Goal: Book appointment/travel/reservation

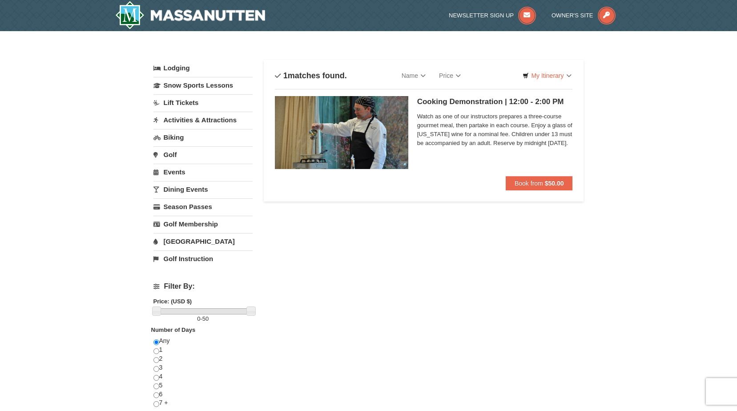
click at [190, 120] on link "Activities & Attractions" at bounding box center [202, 120] width 99 height 16
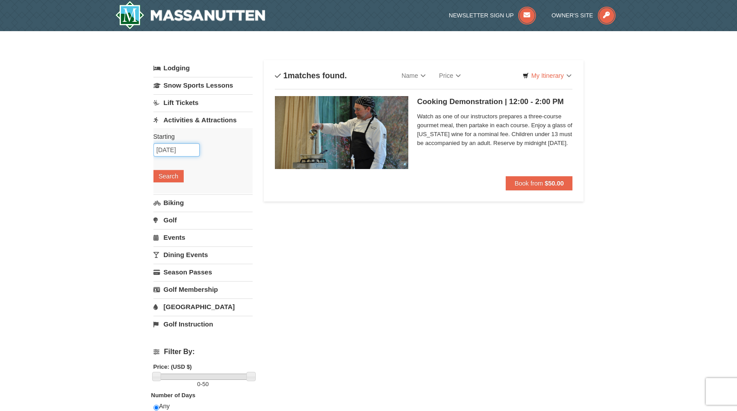
click at [182, 150] on input "12/31/2025" at bounding box center [176, 149] width 46 height 13
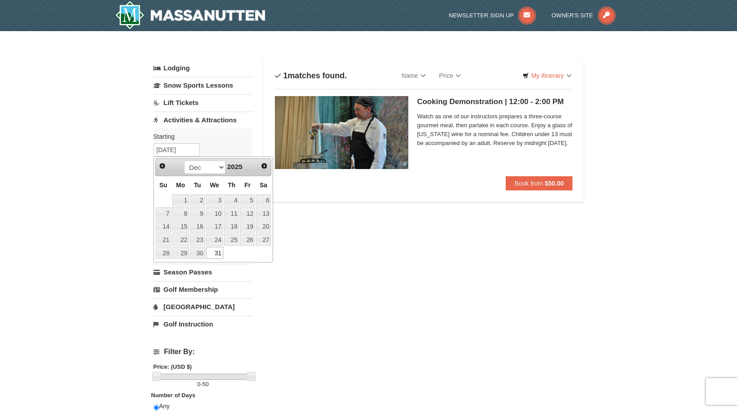
click at [215, 254] on link "31" at bounding box center [214, 253] width 17 height 12
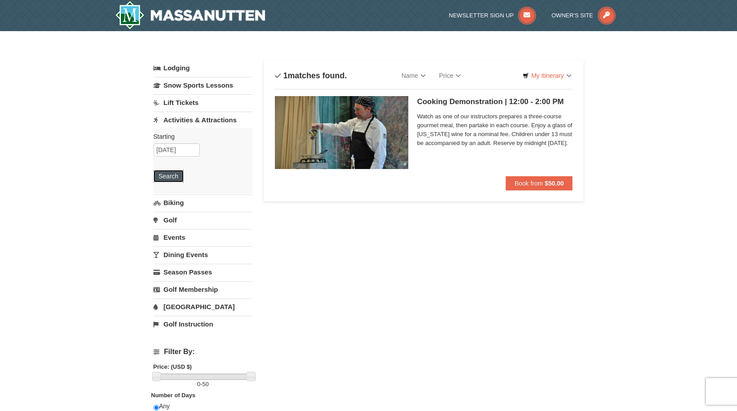
click at [181, 177] on button "Search" at bounding box center [168, 176] width 30 height 12
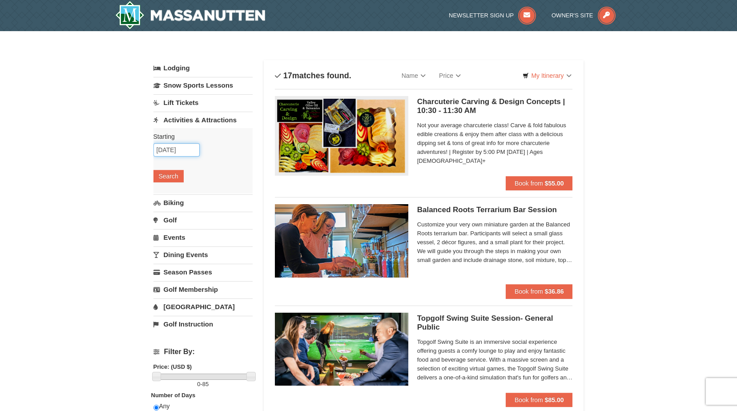
click at [181, 143] on input "12/31/2025" at bounding box center [176, 149] width 46 height 13
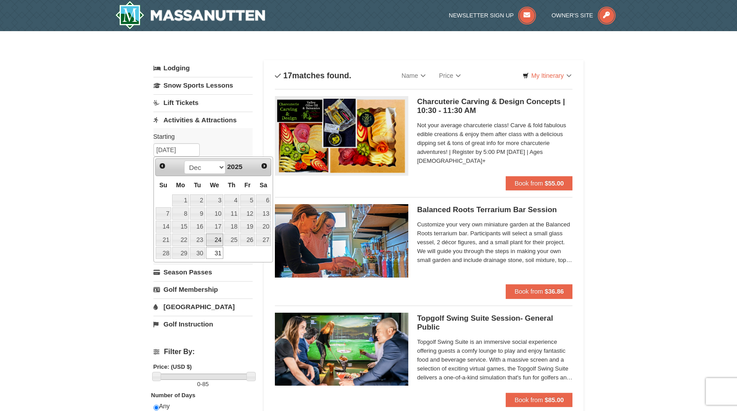
drag, startPoint x: 222, startPoint y: 240, endPoint x: 216, endPoint y: 235, distance: 7.2
click at [222, 240] on link "24" at bounding box center [214, 240] width 17 height 12
type input "[DATE]"
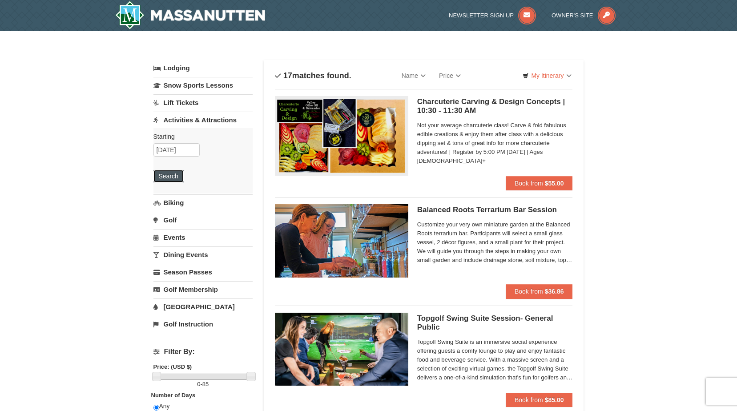
click at [177, 171] on button "Search" at bounding box center [168, 176] width 30 height 12
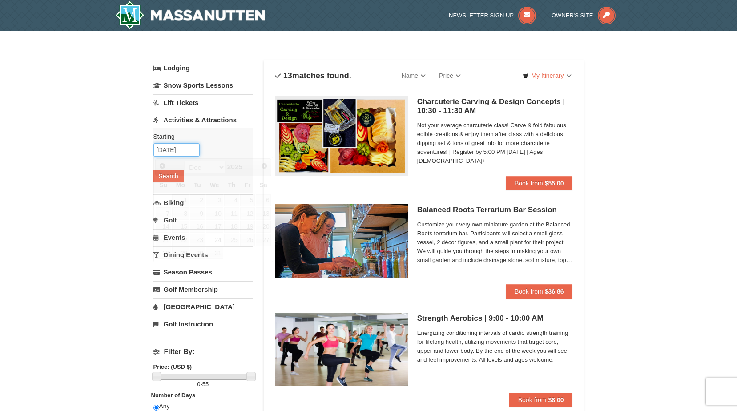
click at [173, 151] on input "12/24/2025" at bounding box center [176, 149] width 46 height 13
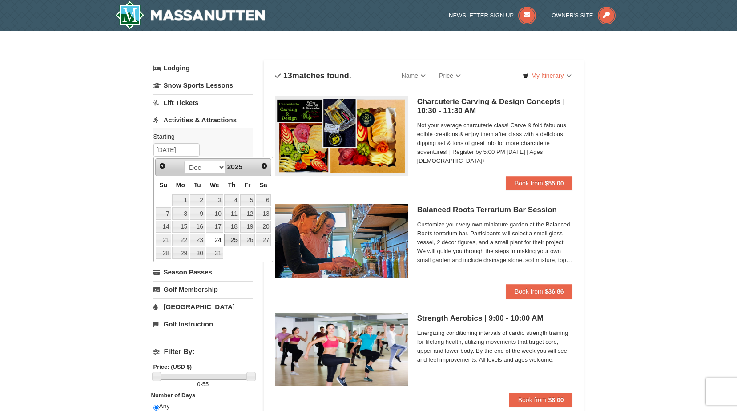
click at [229, 238] on link "25" at bounding box center [231, 240] width 15 height 12
type input "12/25/2025"
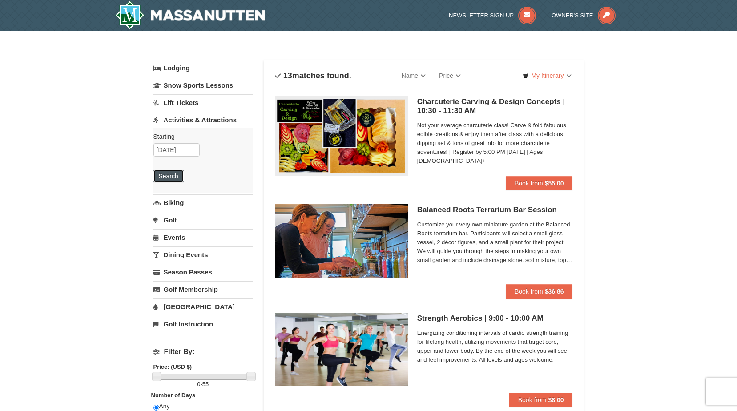
click at [177, 175] on button "Search" at bounding box center [168, 176] width 30 height 12
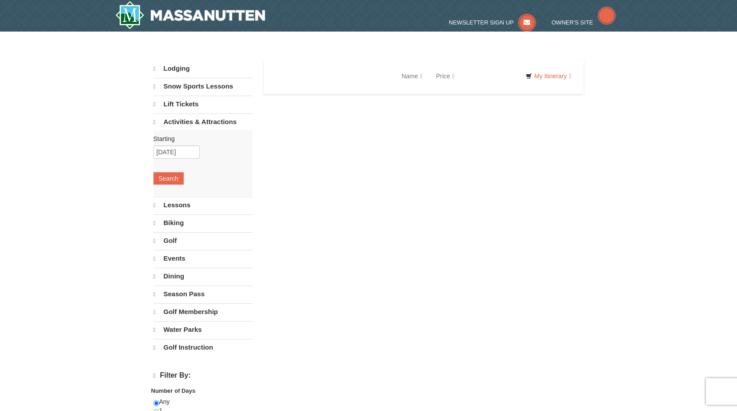
select select "9"
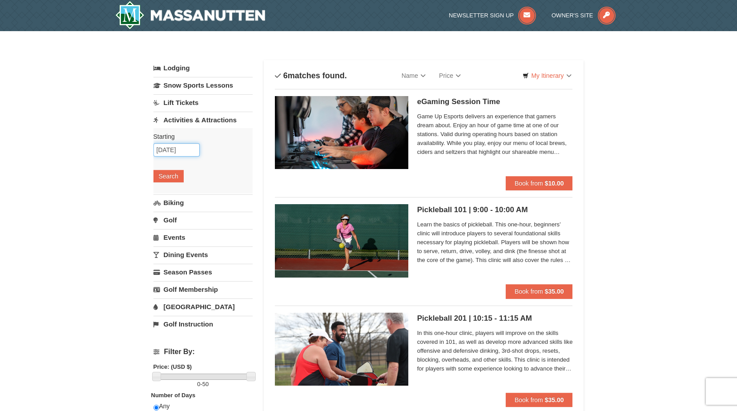
click at [171, 152] on input "[DATE]" at bounding box center [176, 149] width 46 height 13
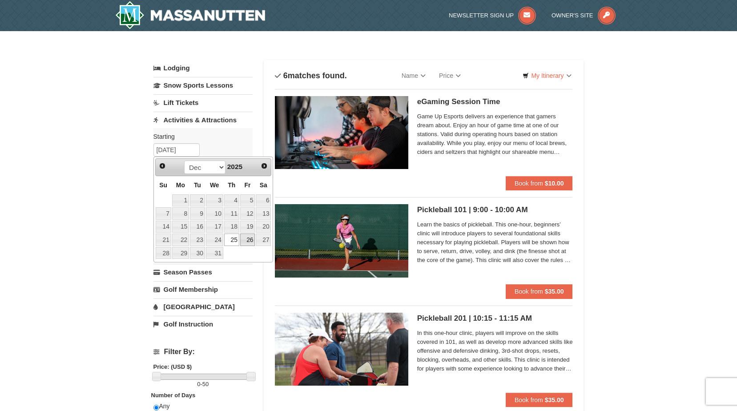
click at [248, 240] on link "26" at bounding box center [247, 240] width 15 height 12
type input "[DATE]"
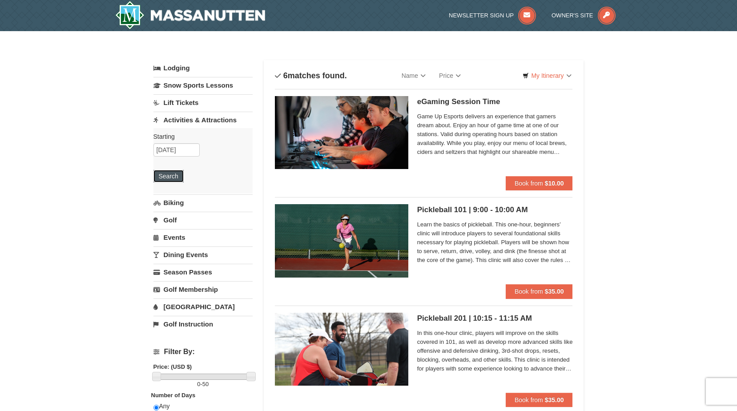
click at [178, 177] on button "Search" at bounding box center [168, 176] width 30 height 12
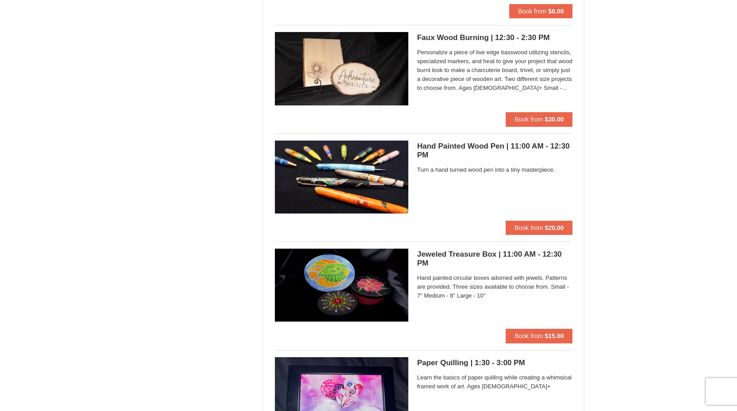
scroll to position [1468, 0]
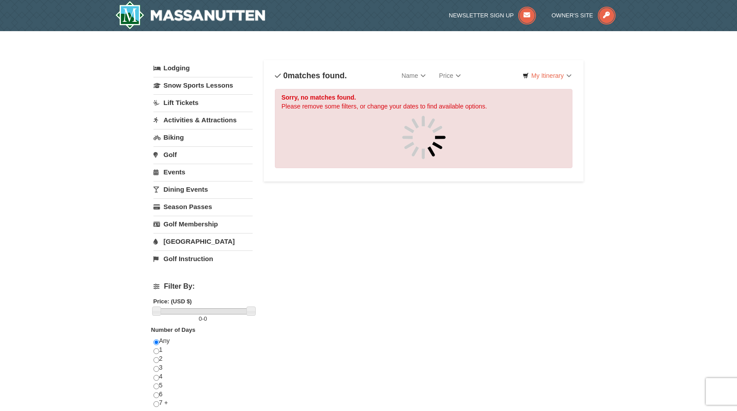
click at [191, 118] on link "Activities & Attractions" at bounding box center [202, 120] width 99 height 16
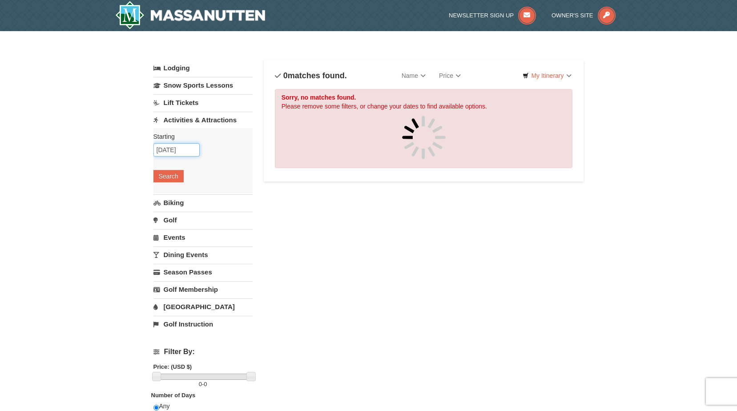
click at [182, 150] on input "[DATE]" at bounding box center [176, 149] width 46 height 13
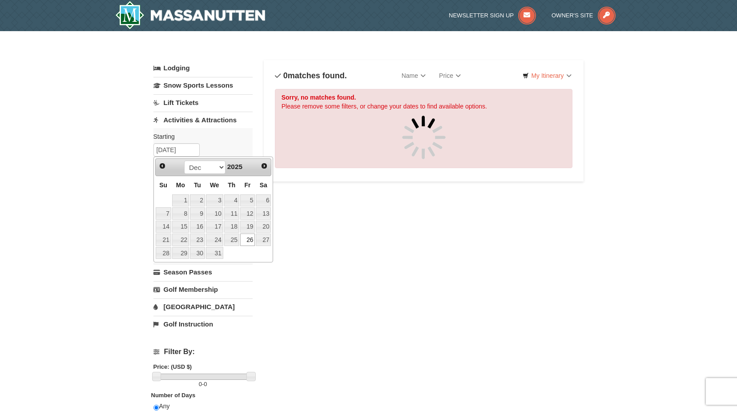
click at [203, 142] on div "Starting Please format dates MM/DD/YYYY Please format dates MM/DD/YYYY 12/26/20…" at bounding box center [202, 160] width 99 height 65
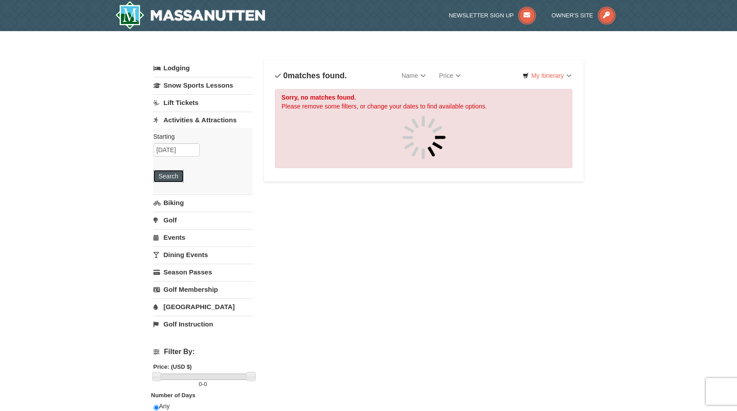
click at [171, 173] on button "Search" at bounding box center [168, 176] width 30 height 12
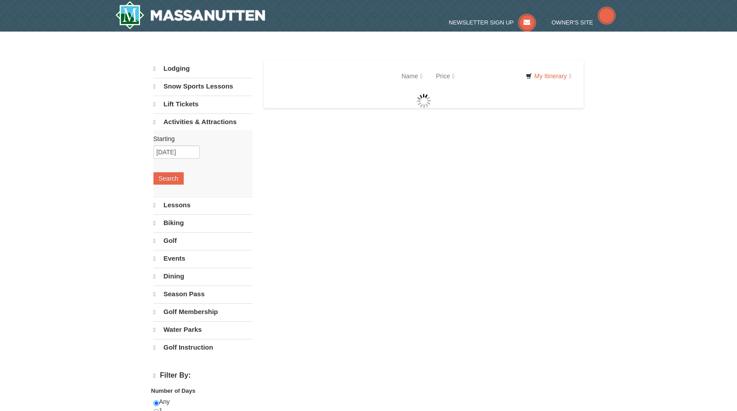
select select "9"
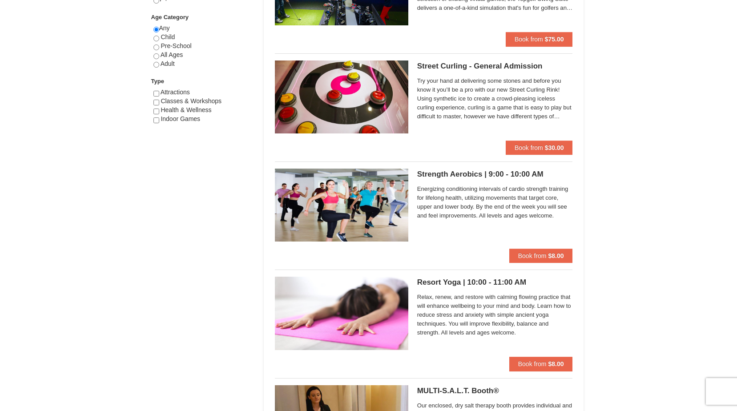
scroll to position [445, 0]
